Goal: Transaction & Acquisition: Purchase product/service

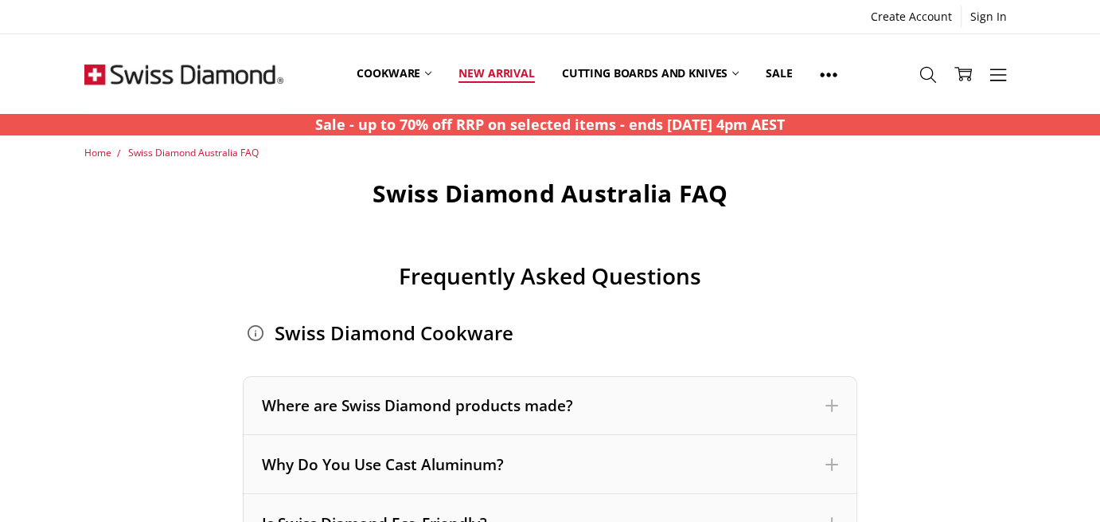
click at [490, 68] on link "New arrival" at bounding box center [496, 73] width 103 height 71
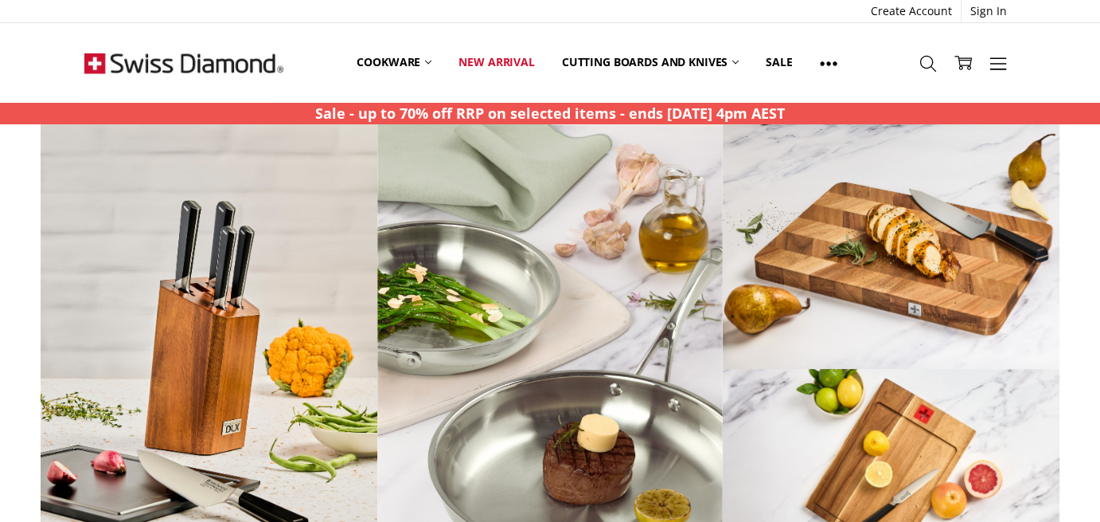
scroll to position [1917, 0]
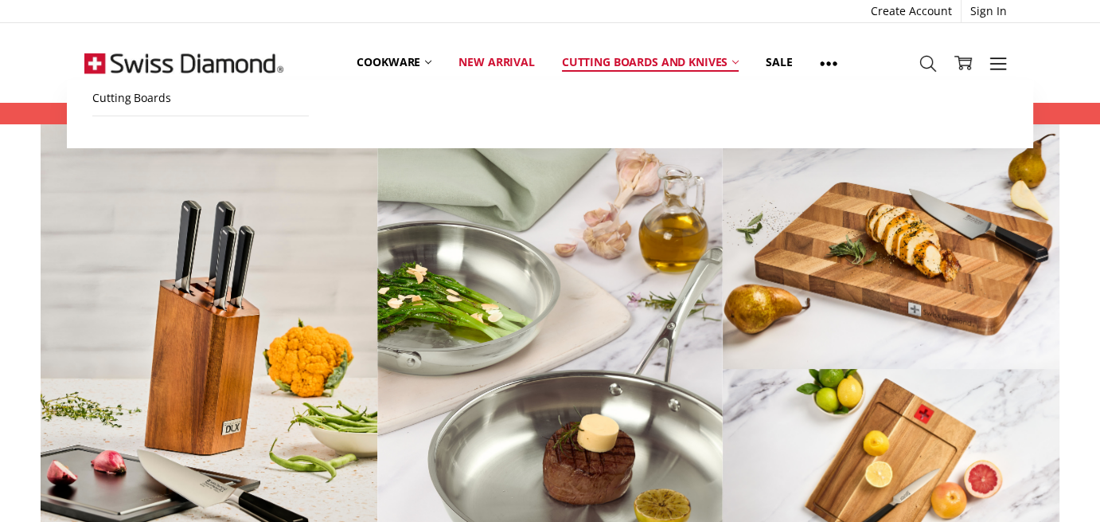
click at [645, 57] on link "Cutting boards and knives" at bounding box center [651, 62] width 205 height 35
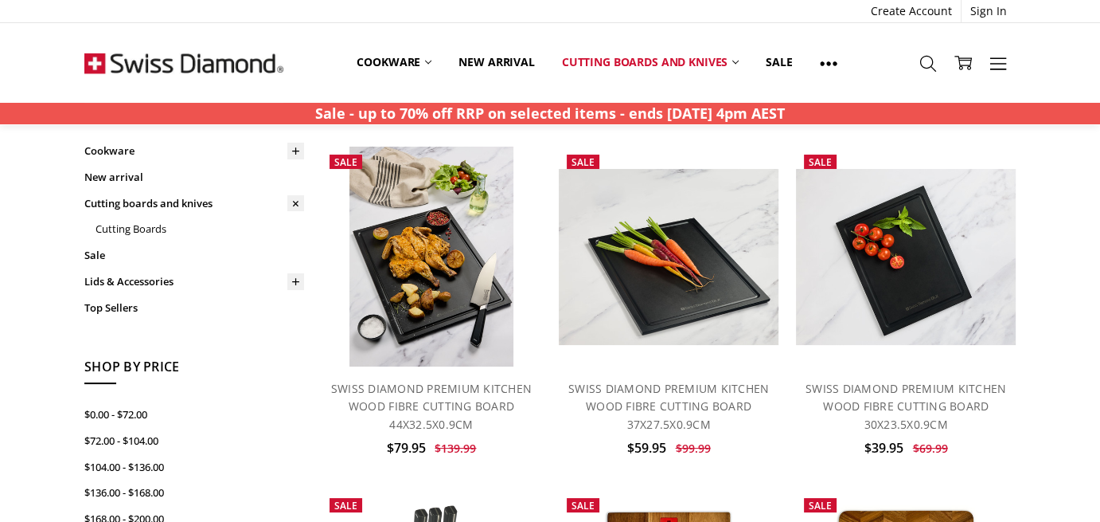
scroll to position [80, 0]
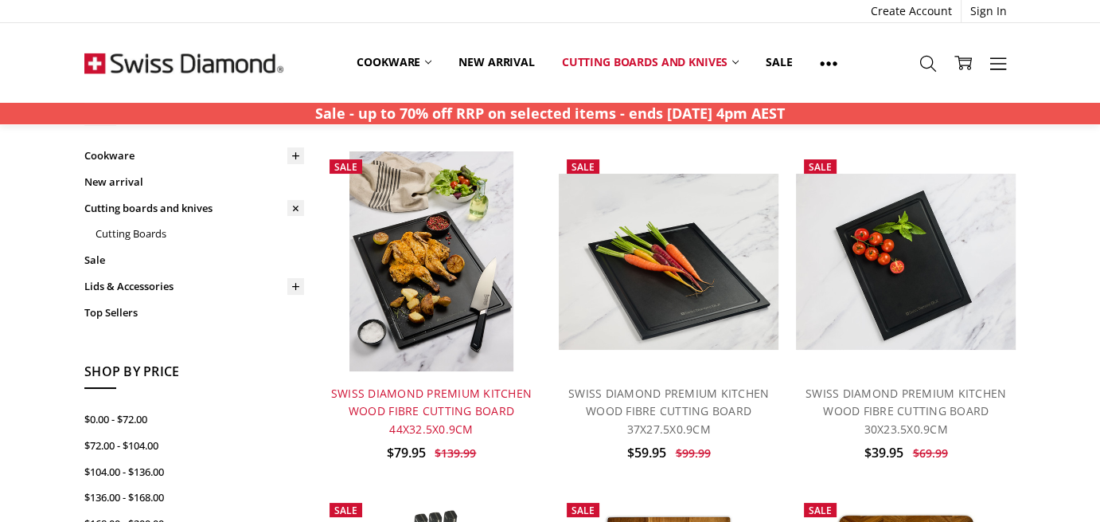
click at [465, 408] on link "SWISS DIAMOND PREMIUM KITCHEN WOOD FIBRE CUTTING BOARD 44X32.5X0.9CM" at bounding box center [431, 410] width 201 height 51
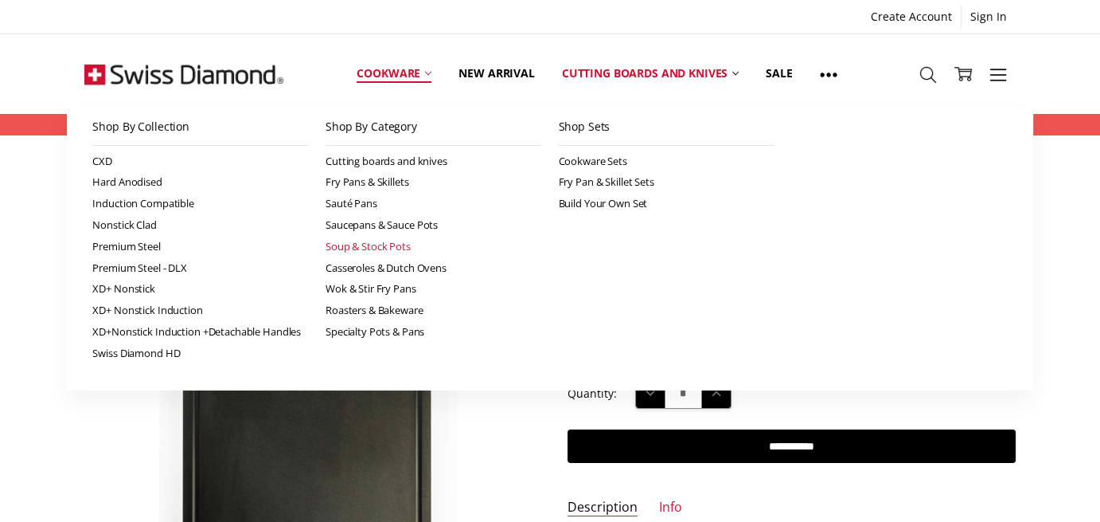
click at [339, 244] on link "Soup & Stock Pots" at bounding box center [434, 246] width 217 height 21
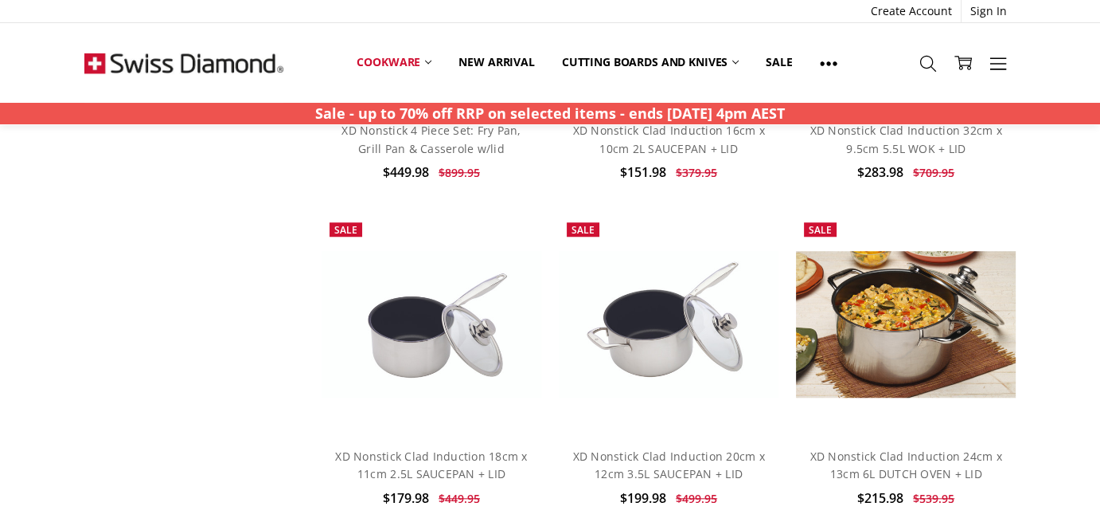
scroll to position [1433, 0]
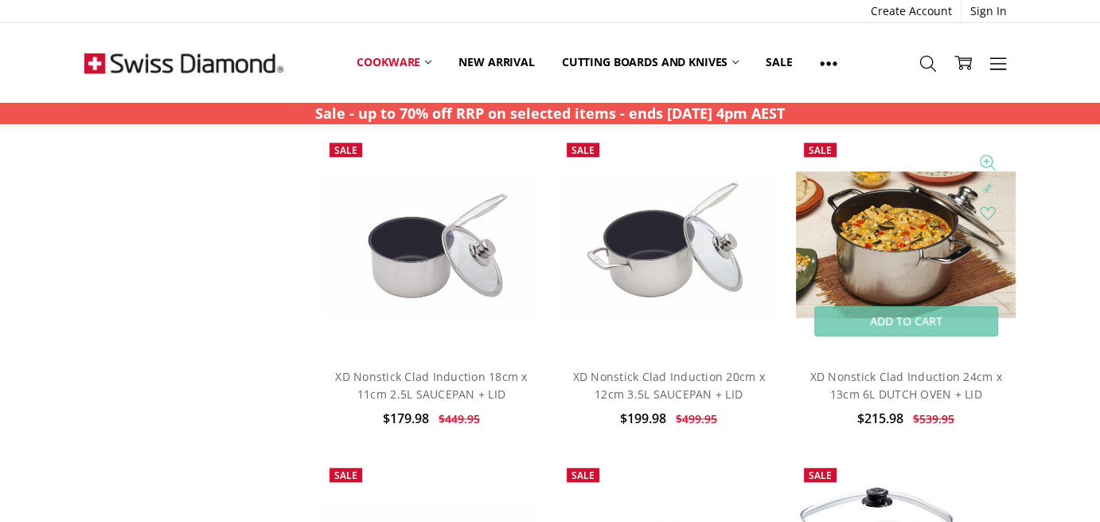
click at [877, 252] on img at bounding box center [906, 244] width 220 height 147
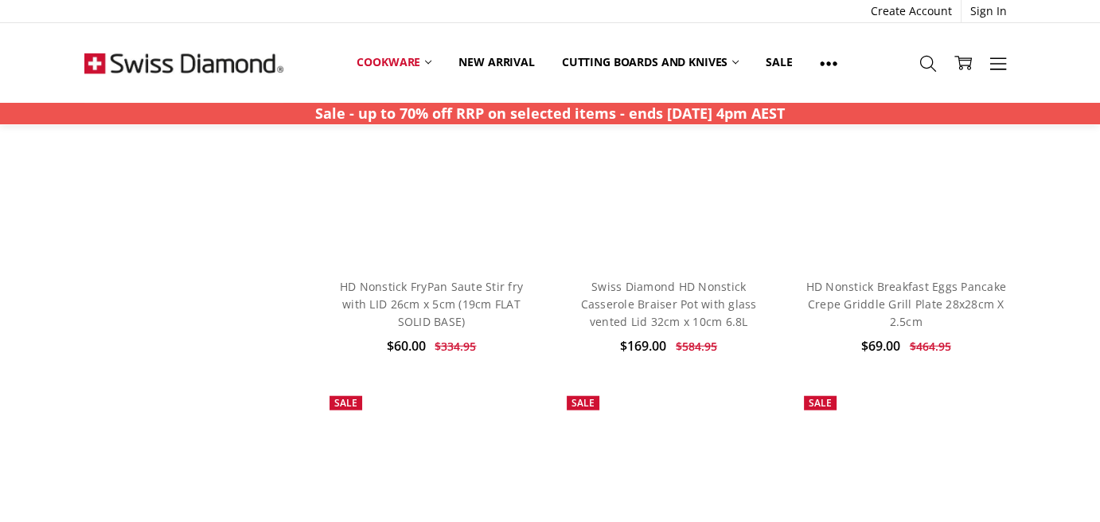
scroll to position [3742, 0]
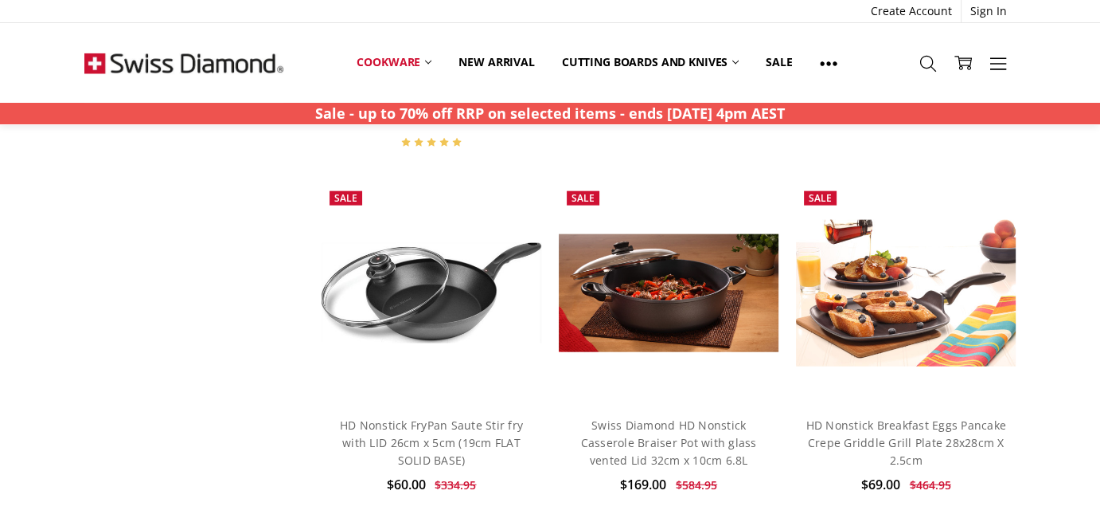
click at [435, 403] on div "HD Nonstick FryPan Saute Stir fry with LID 26cm x 5cm (19cm FLAT SOLID BASE) $6…" at bounding box center [432, 456] width 220 height 106
click at [430, 417] on link "HD Nonstick FryPan Saute Stir fry with LID 26cm x 5cm (19cm FLAT SOLID BASE)" at bounding box center [431, 442] width 183 height 51
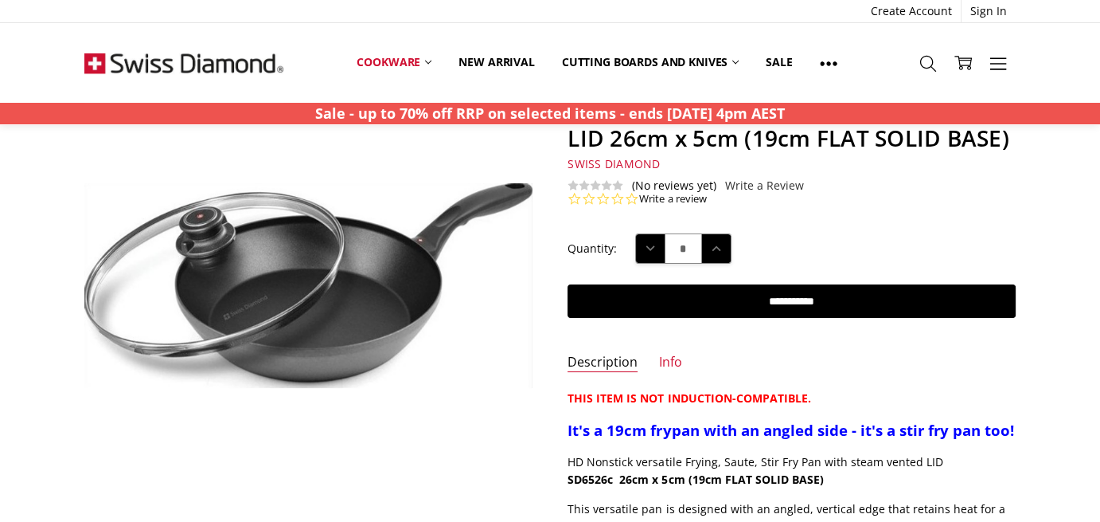
scroll to position [80, 0]
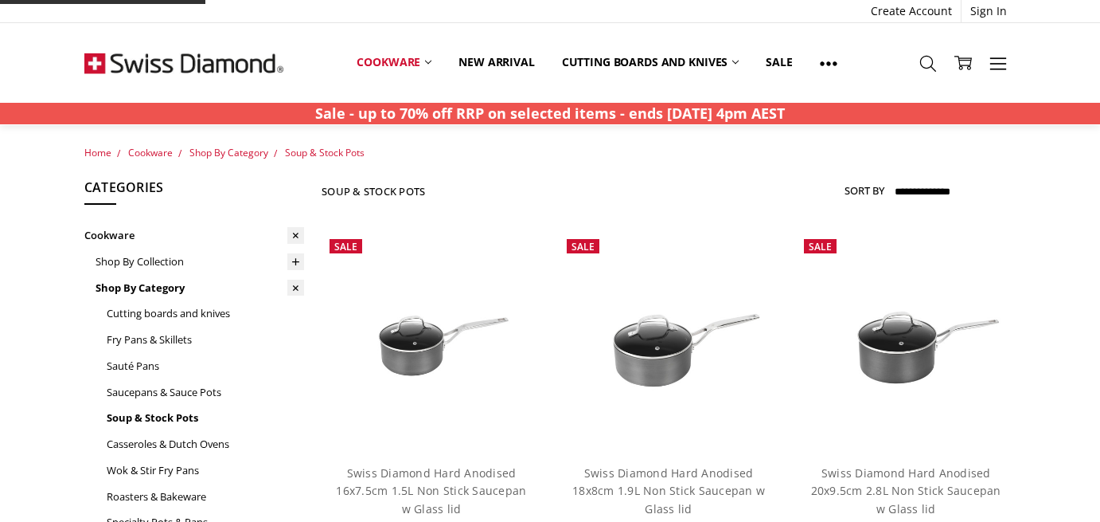
scroll to position [1753, 0]
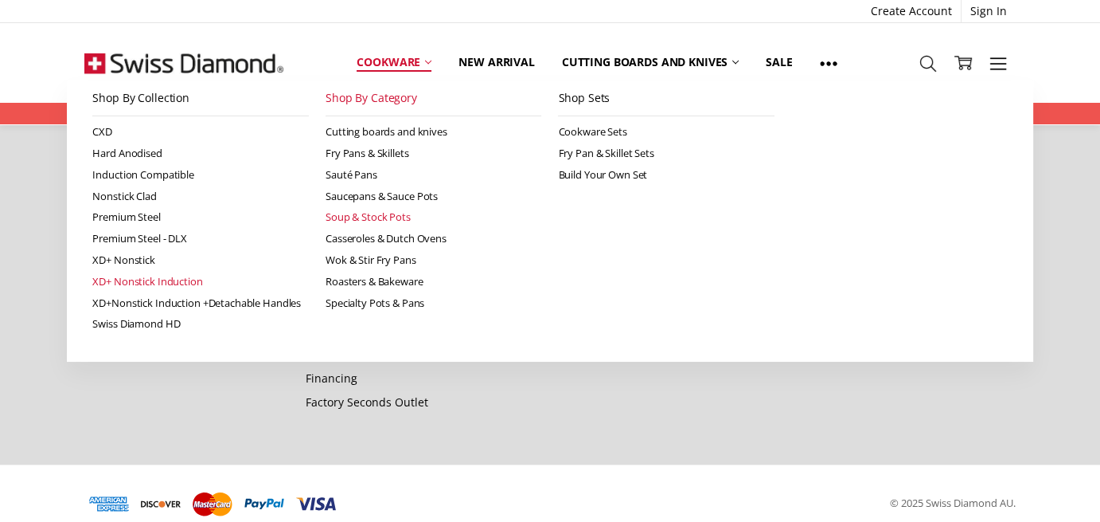
click at [127, 275] on link "XD+ Nonstick Induction" at bounding box center [200, 281] width 217 height 21
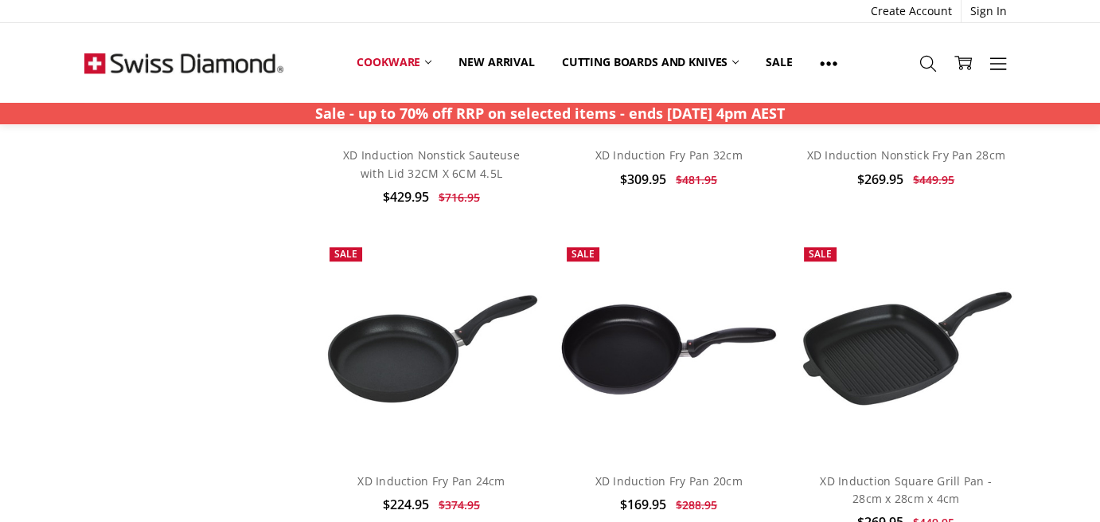
scroll to position [1752, 0]
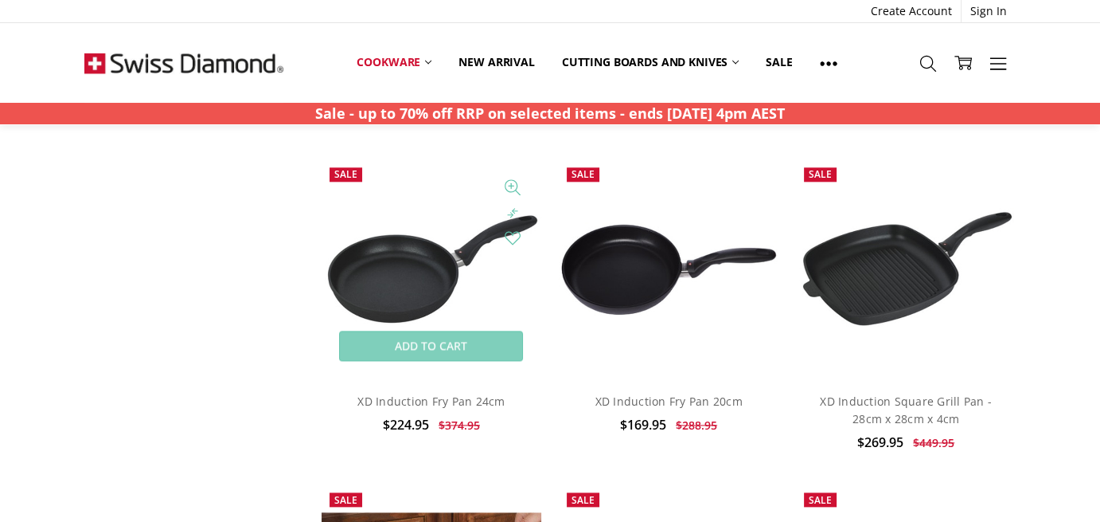
click at [388, 250] on img at bounding box center [432, 269] width 220 height 118
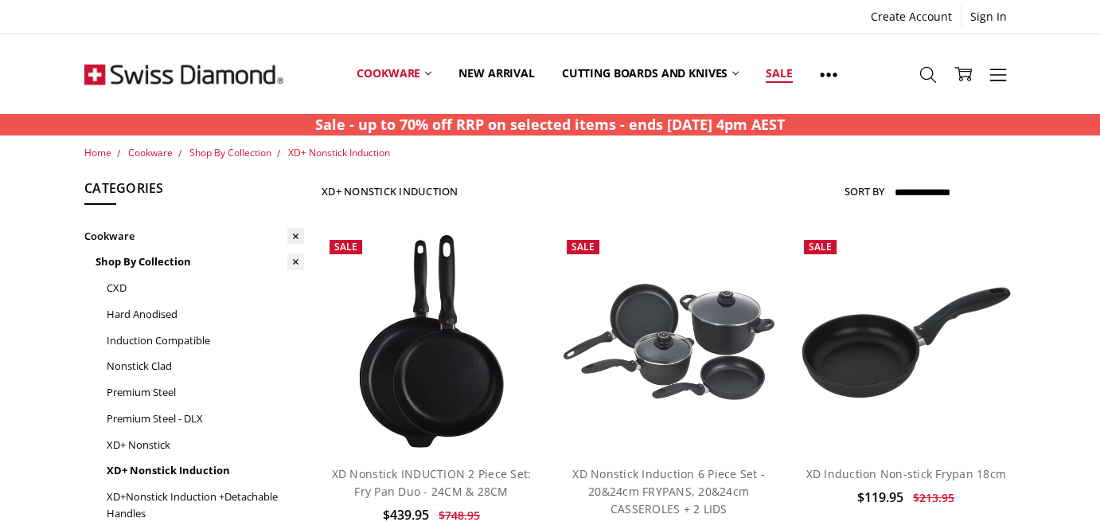
click at [783, 68] on link "Sale" at bounding box center [778, 73] width 53 height 71
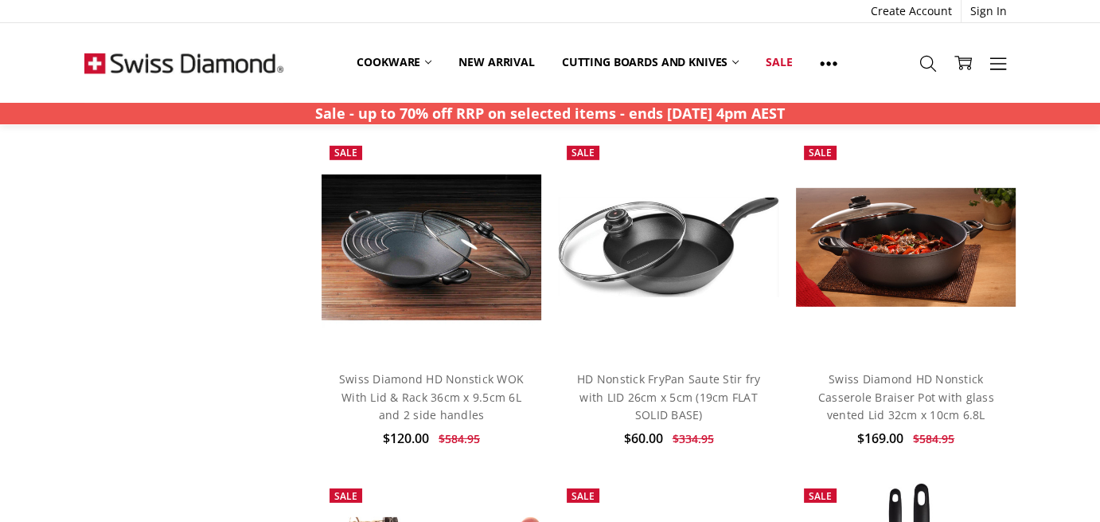
scroll to position [4857, 0]
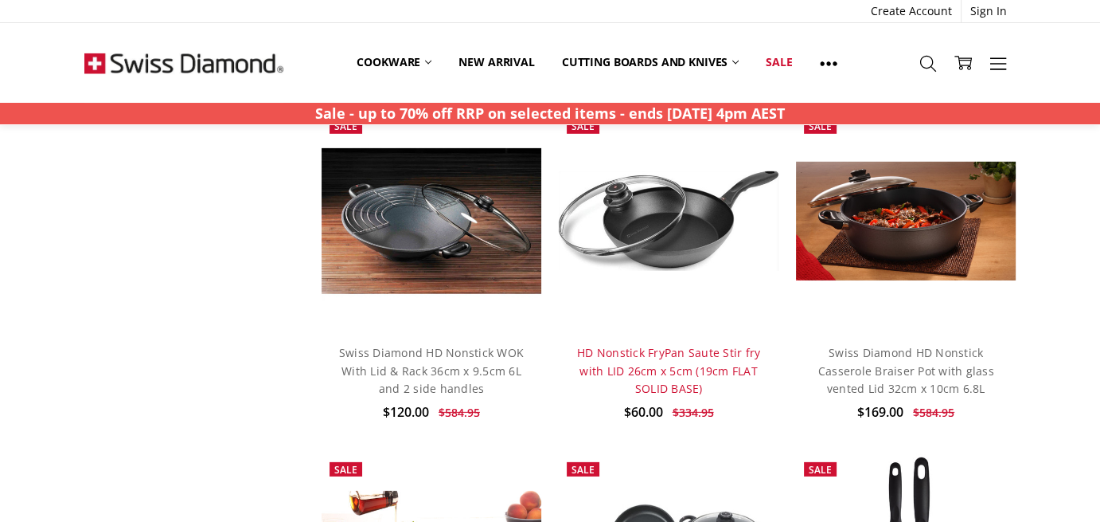
click at [641, 345] on link "HD Nonstick FryPan Saute Stir fry with LID 26cm x 5cm (19cm FLAT SOLID BASE)" at bounding box center [668, 370] width 183 height 51
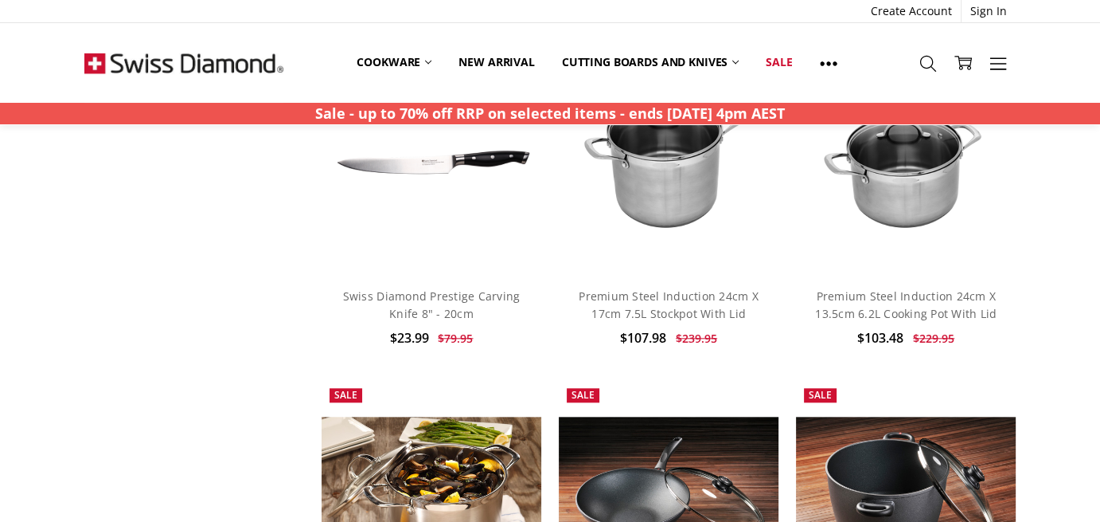
scroll to position [7514, 0]
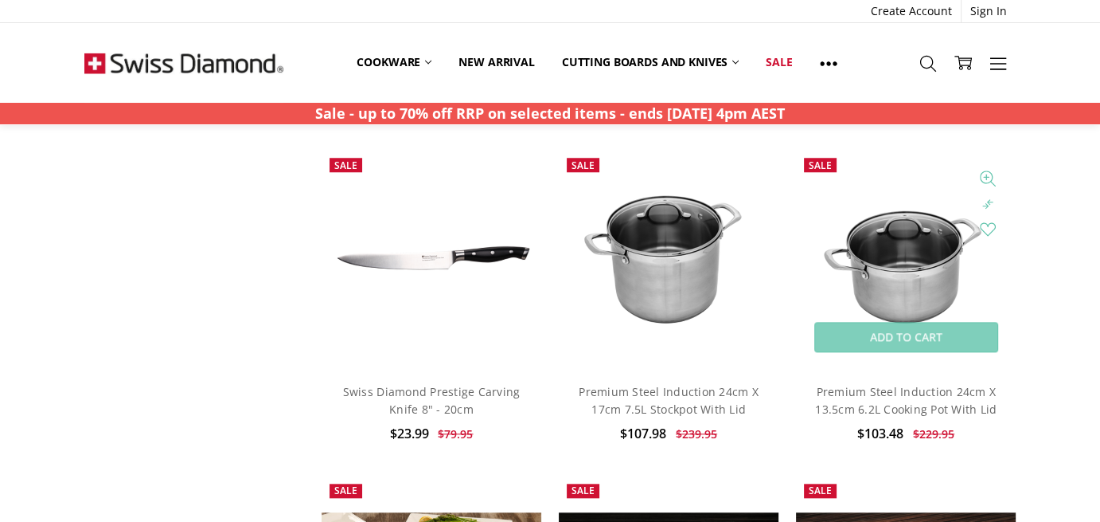
click at [936, 270] on img at bounding box center [906, 259] width 220 height 146
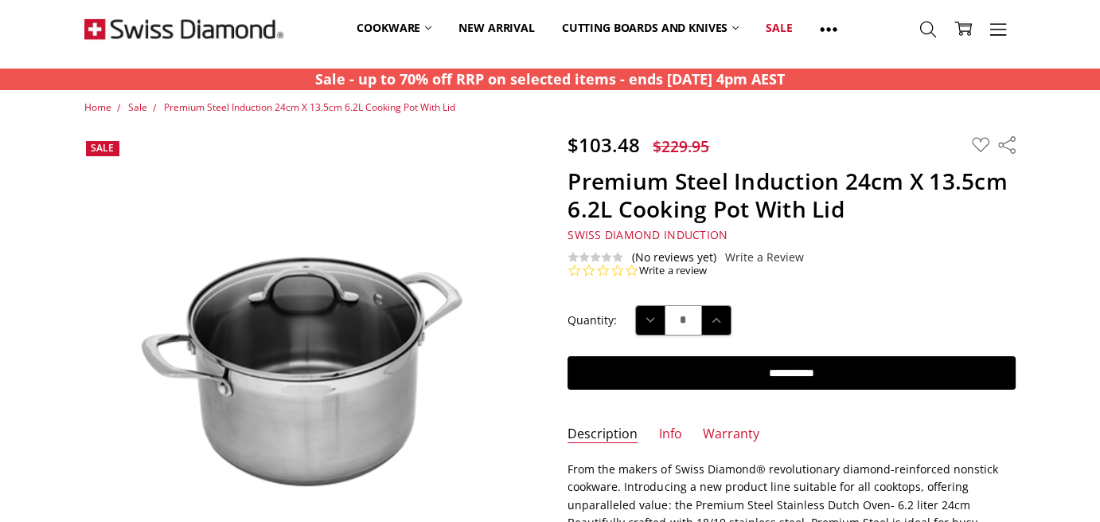
scroll to position [80, 0]
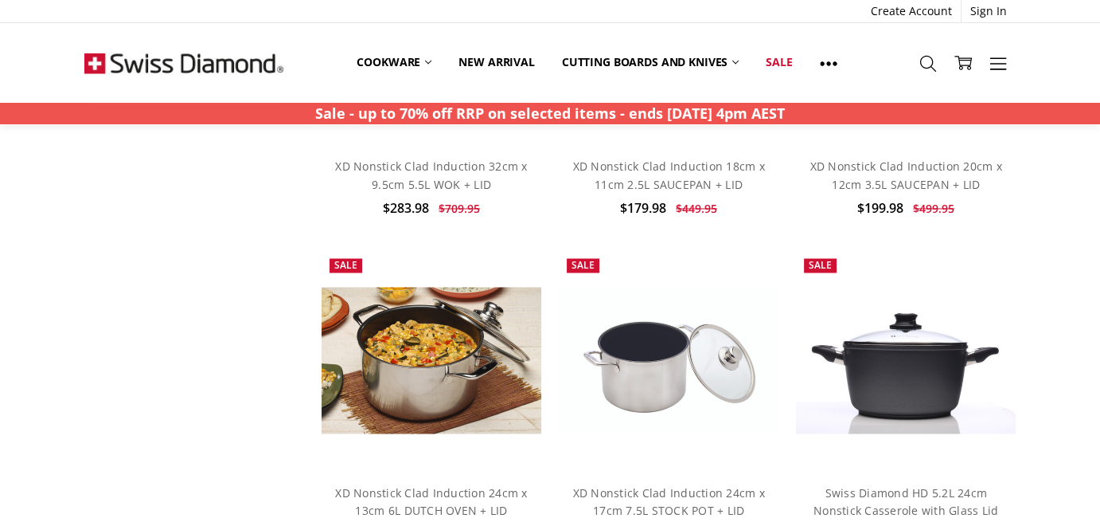
scroll to position [2709, 0]
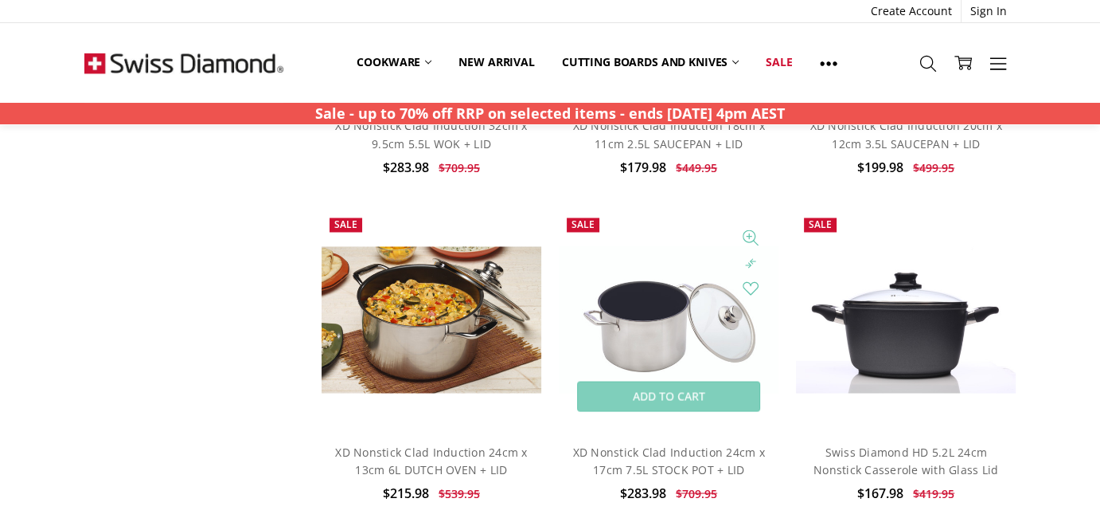
click at [631, 345] on img at bounding box center [669, 319] width 220 height 147
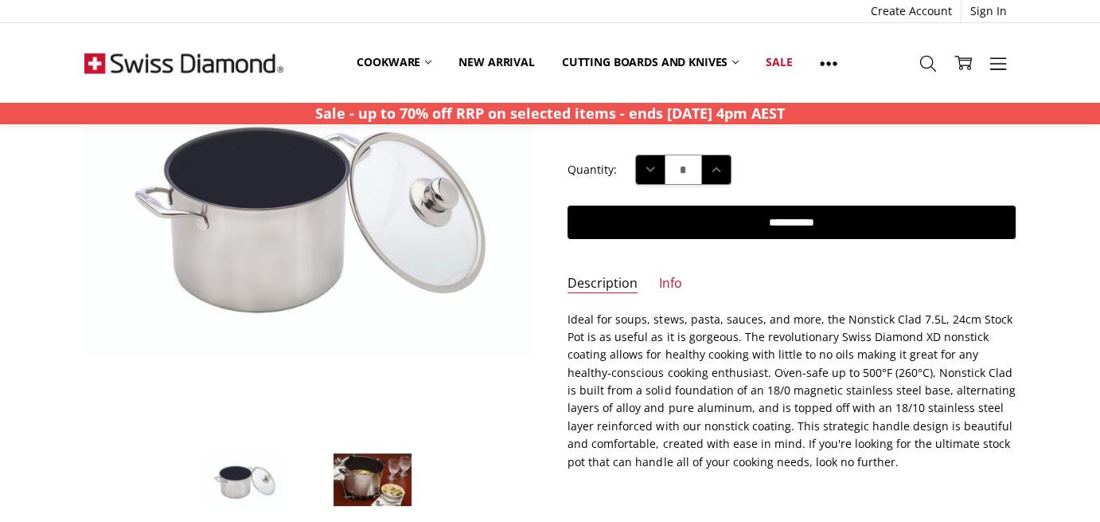
scroll to position [159, 0]
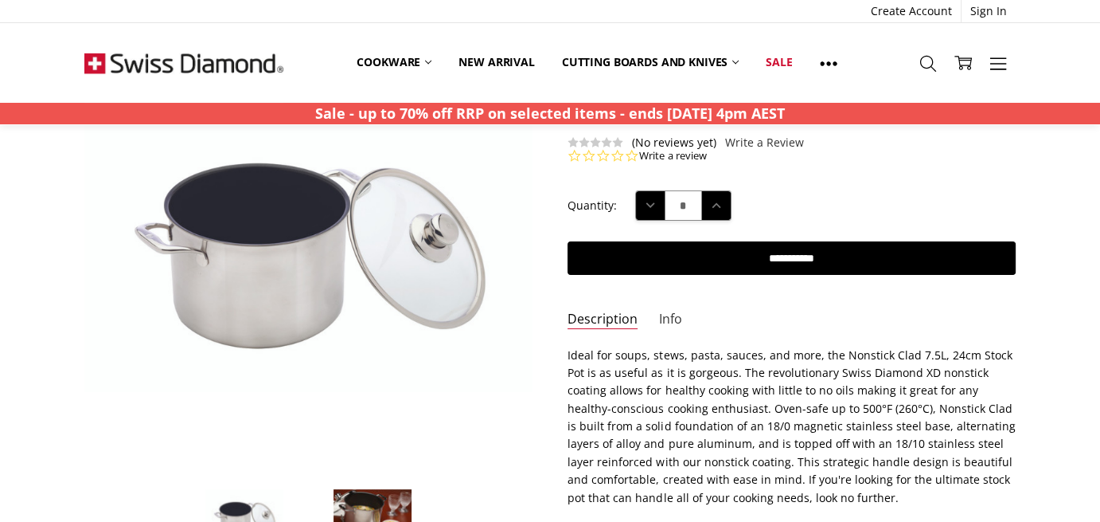
click at [665, 314] on link "Info" at bounding box center [670, 320] width 23 height 18
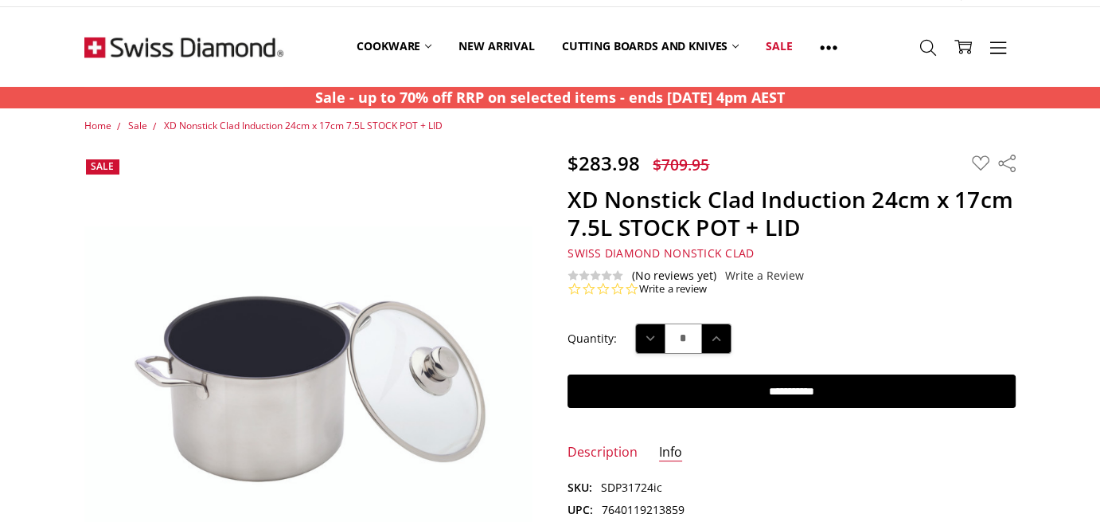
scroll to position [0, 0]
